Goal: Information Seeking & Learning: Learn about a topic

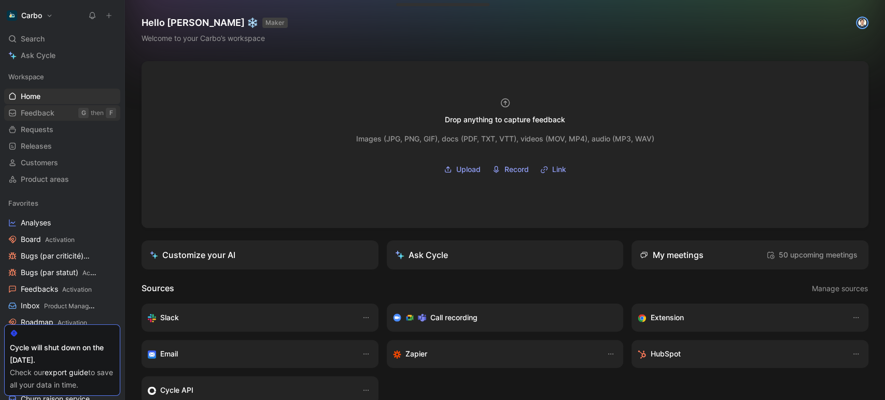
click at [42, 115] on span "Feedback" at bounding box center [38, 113] width 34 height 10
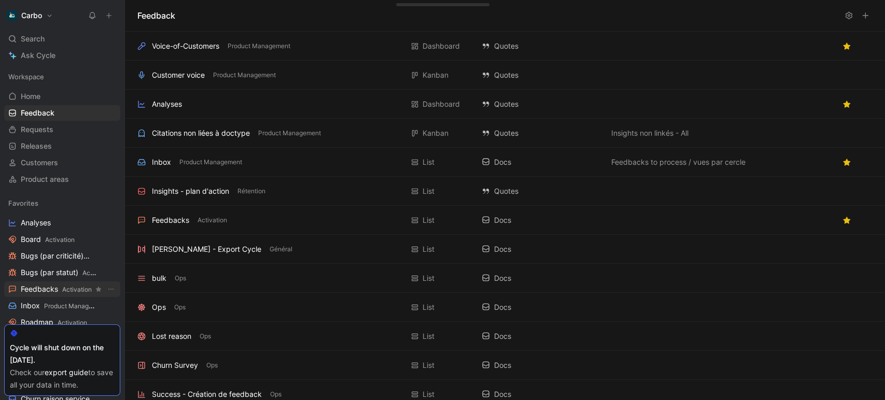
click at [34, 290] on span "Feedbacks Activation" at bounding box center [56, 289] width 71 height 11
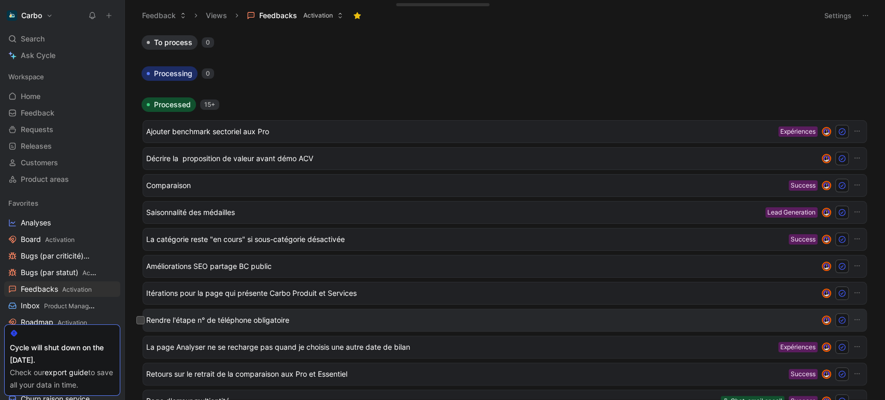
click at [250, 317] on span "Rendre l'étape n° de téléphone obligatoire" at bounding box center [479, 320] width 667 height 12
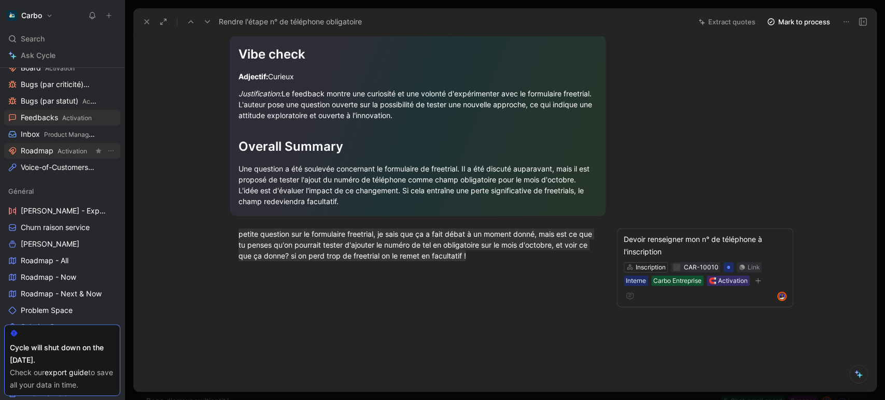
scroll to position [240, 0]
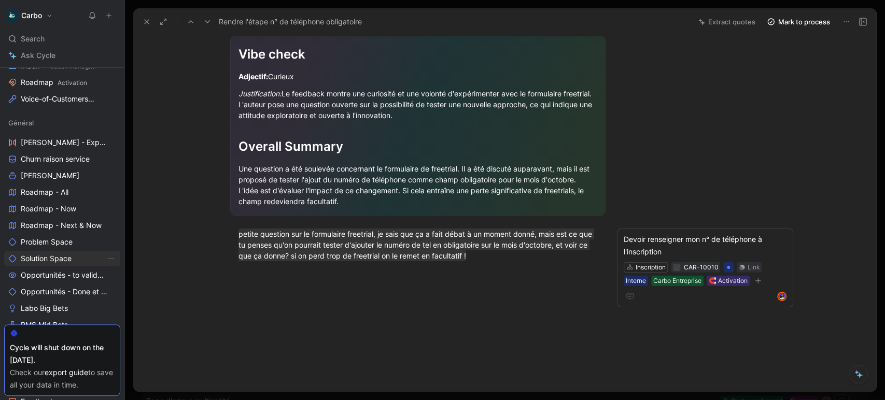
click at [44, 259] on span "Solution Space" at bounding box center [46, 258] width 51 height 10
